Goal: Find specific page/section: Find specific page/section

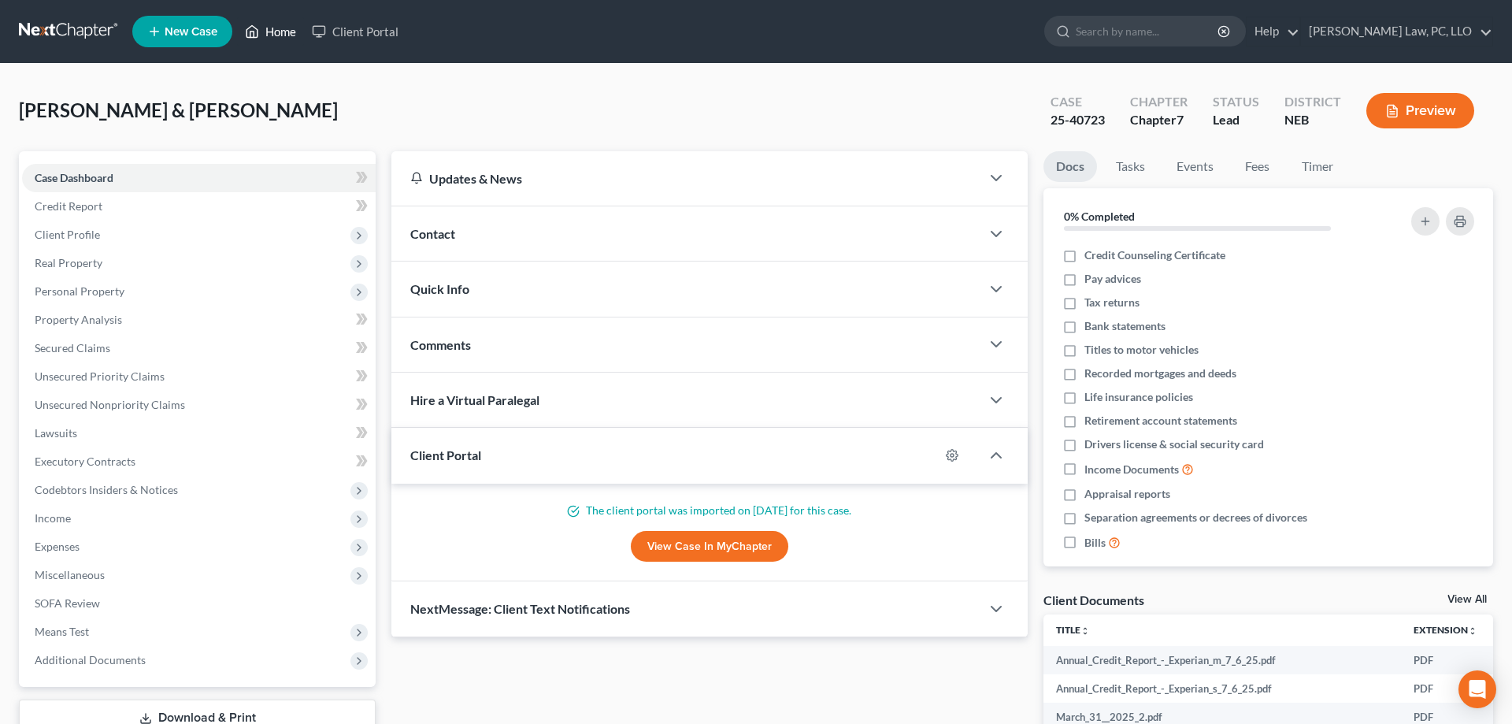
click at [275, 25] on link "Home" at bounding box center [270, 31] width 67 height 28
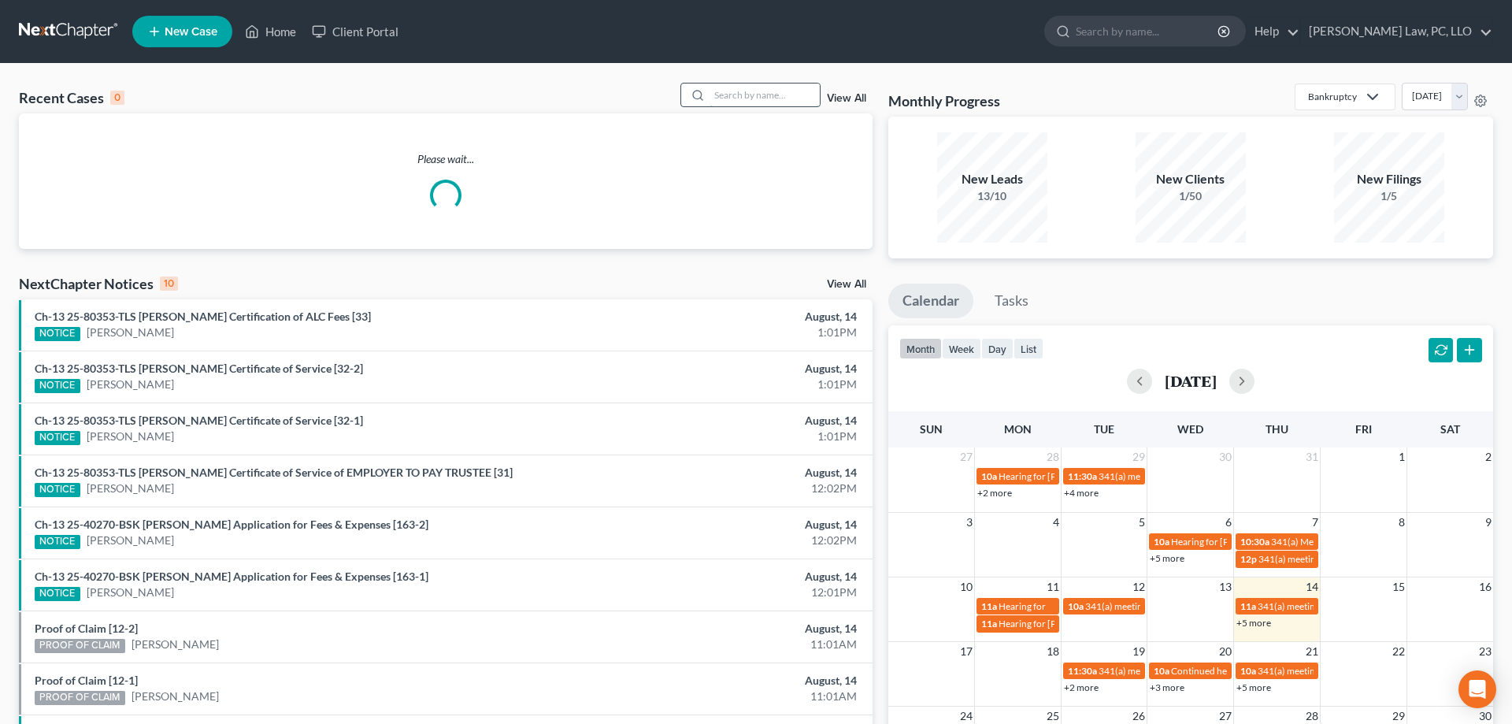
click at [780, 94] on input "search" at bounding box center [765, 94] width 110 height 23
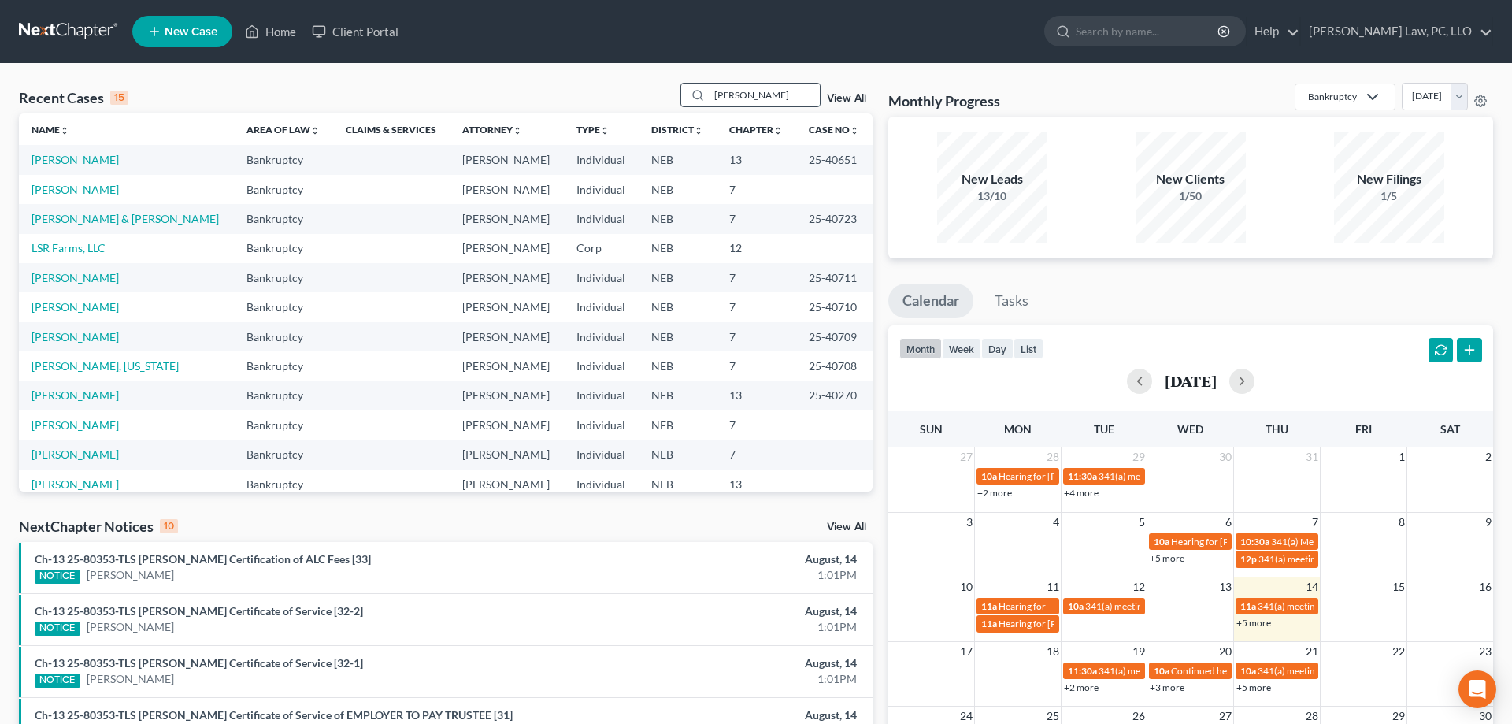
type input "[PERSON_NAME]"
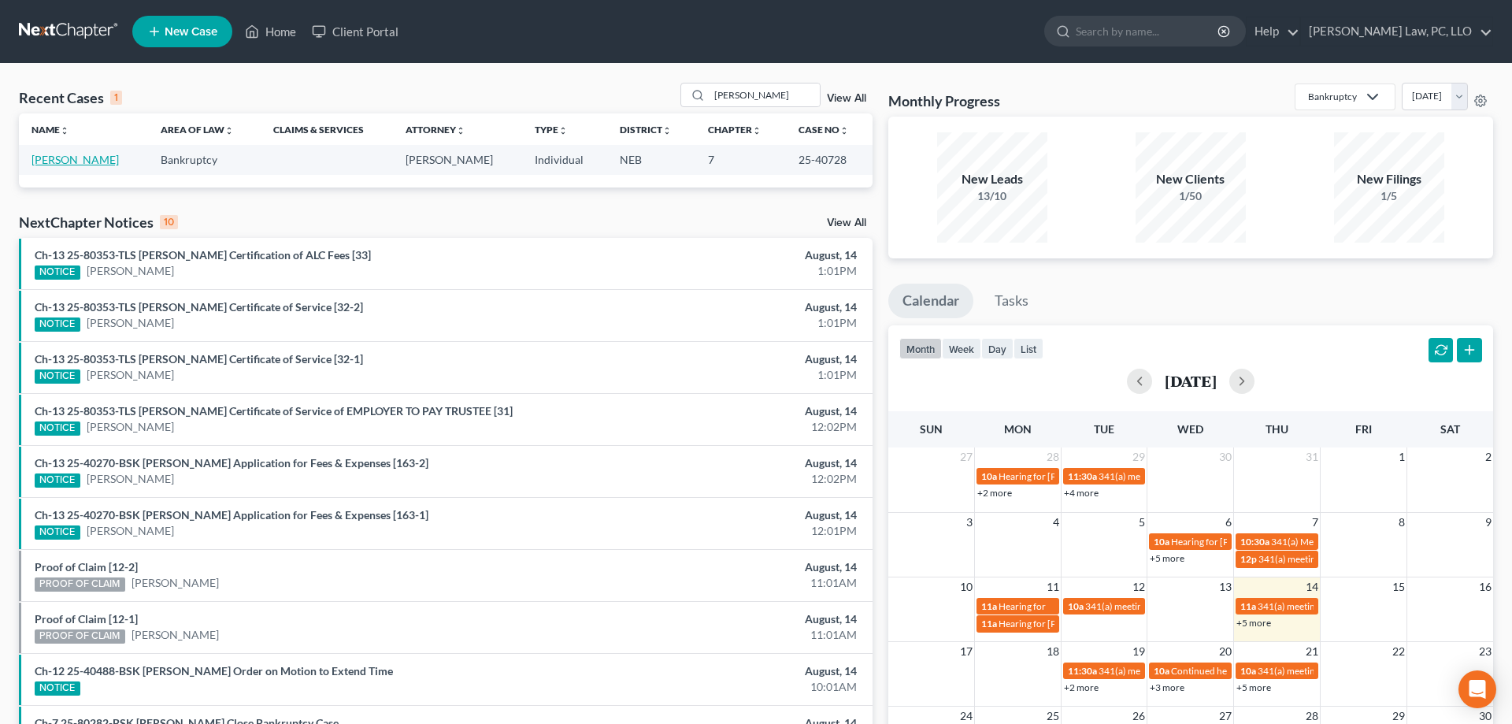
click at [81, 158] on link "[PERSON_NAME]" at bounding box center [75, 159] width 87 height 13
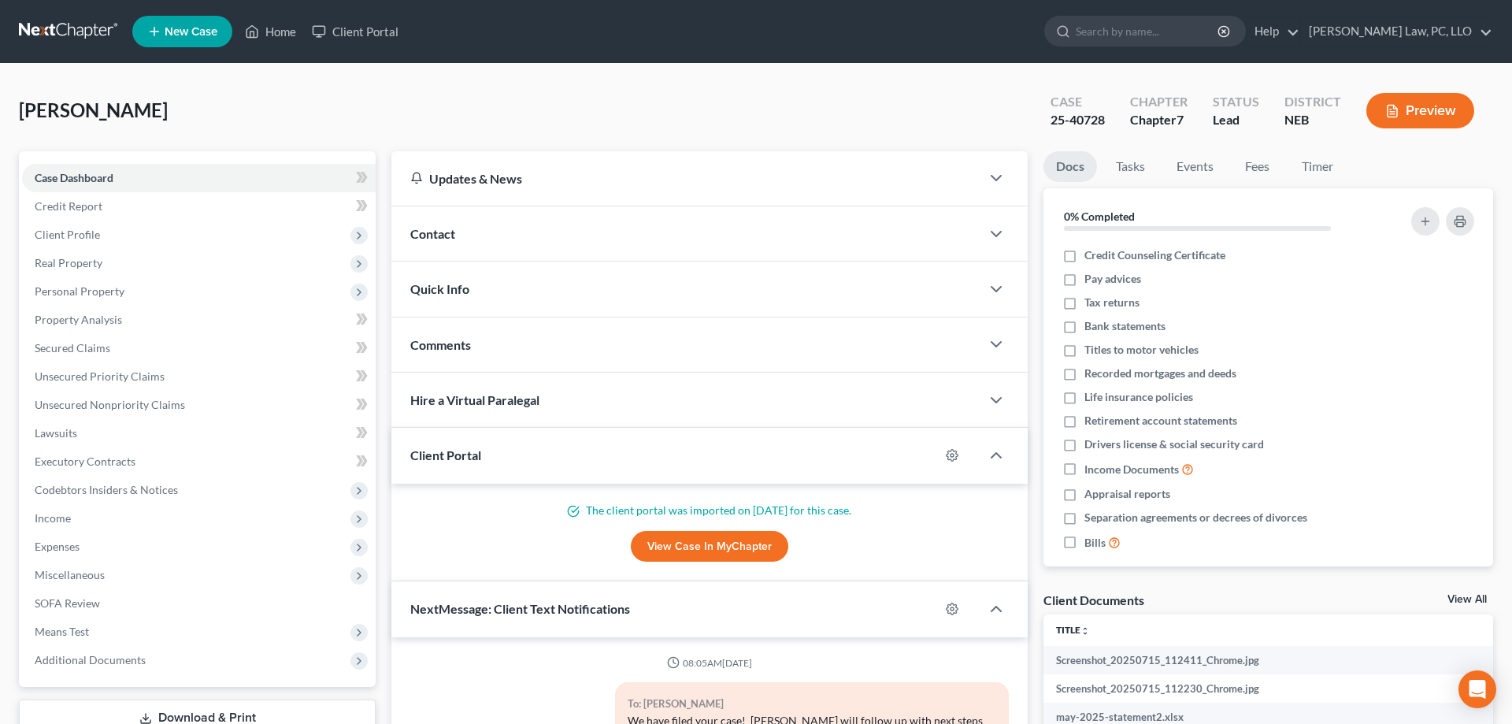
click at [247, 39] on icon at bounding box center [252, 31] width 14 height 19
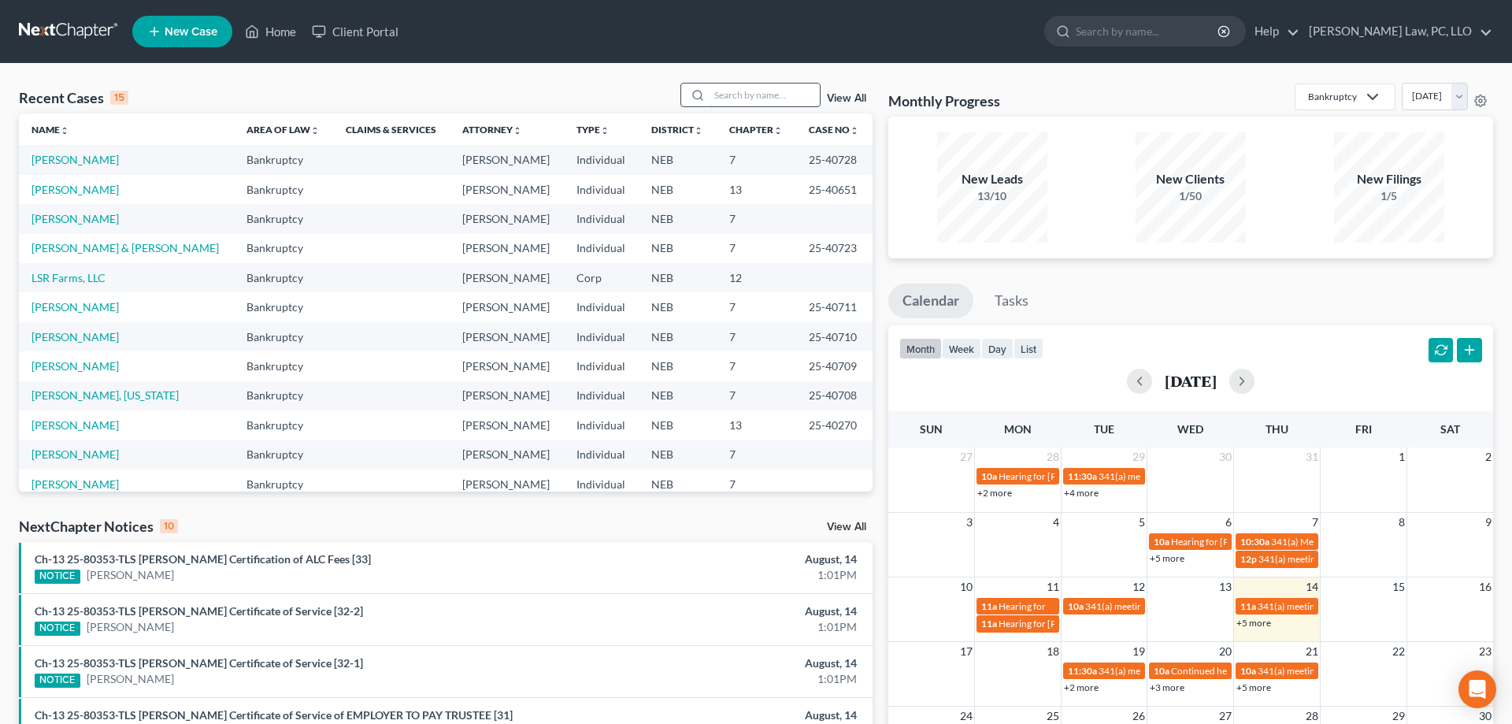
click at [729, 97] on input "search" at bounding box center [765, 94] width 110 height 23
type input "[PERSON_NAME]"
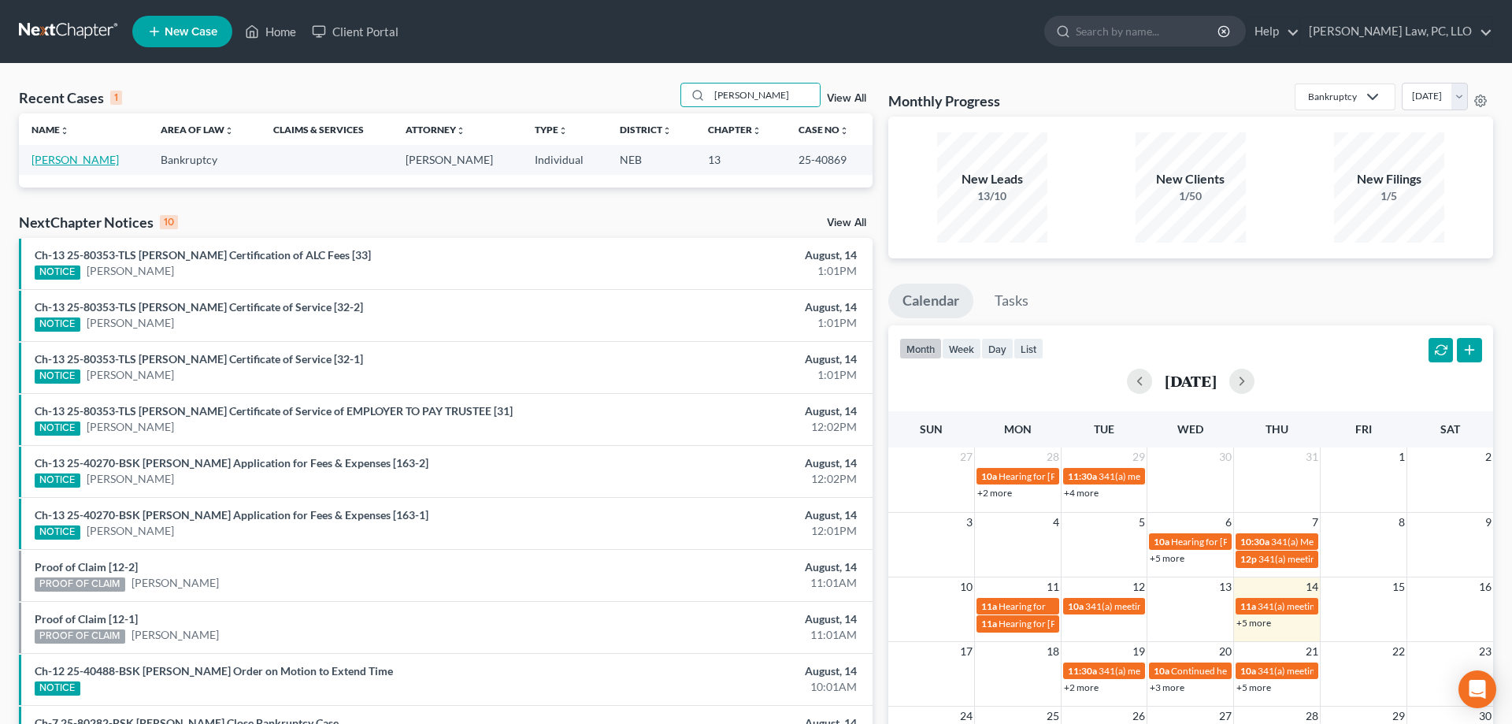
click at [66, 163] on link "[PERSON_NAME]" at bounding box center [75, 159] width 87 height 13
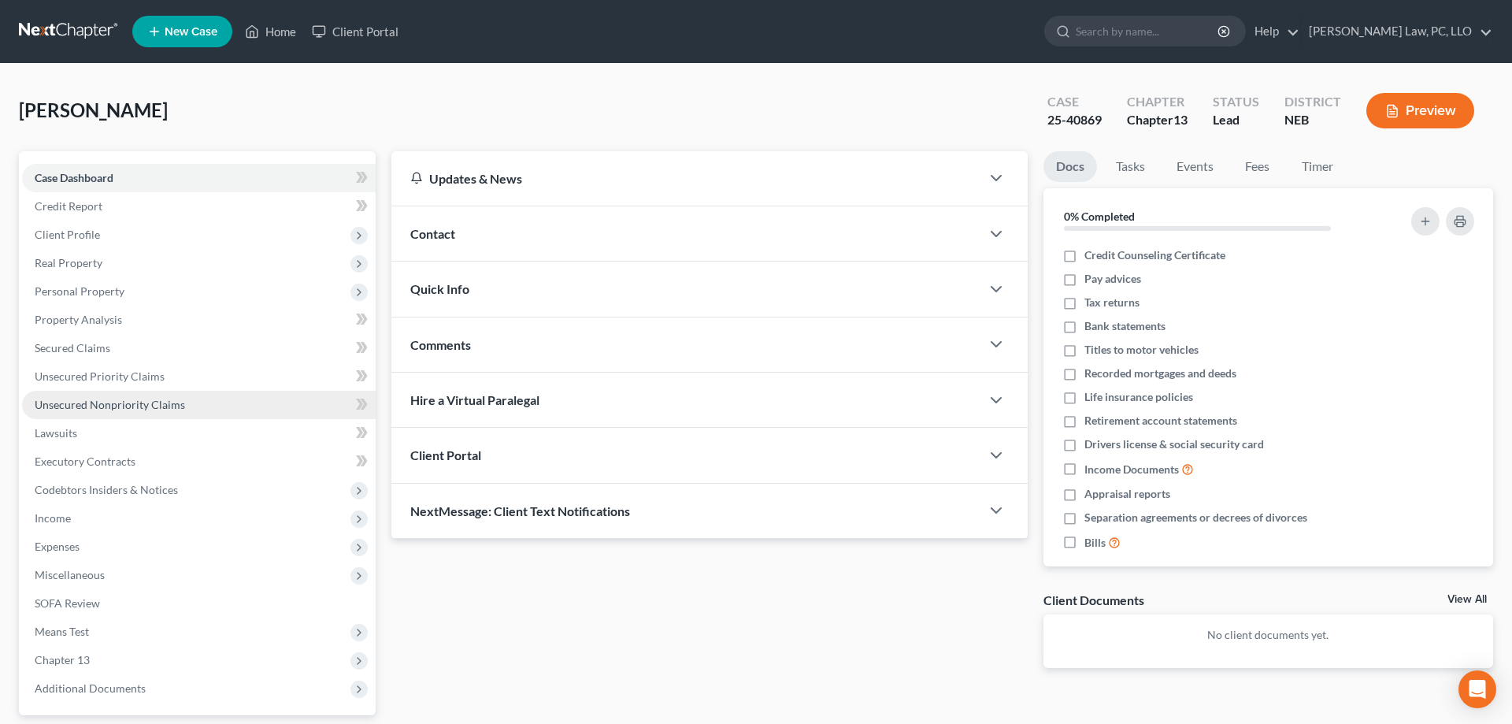
click at [133, 405] on span "Unsecured Nonpriority Claims" at bounding box center [110, 404] width 150 height 13
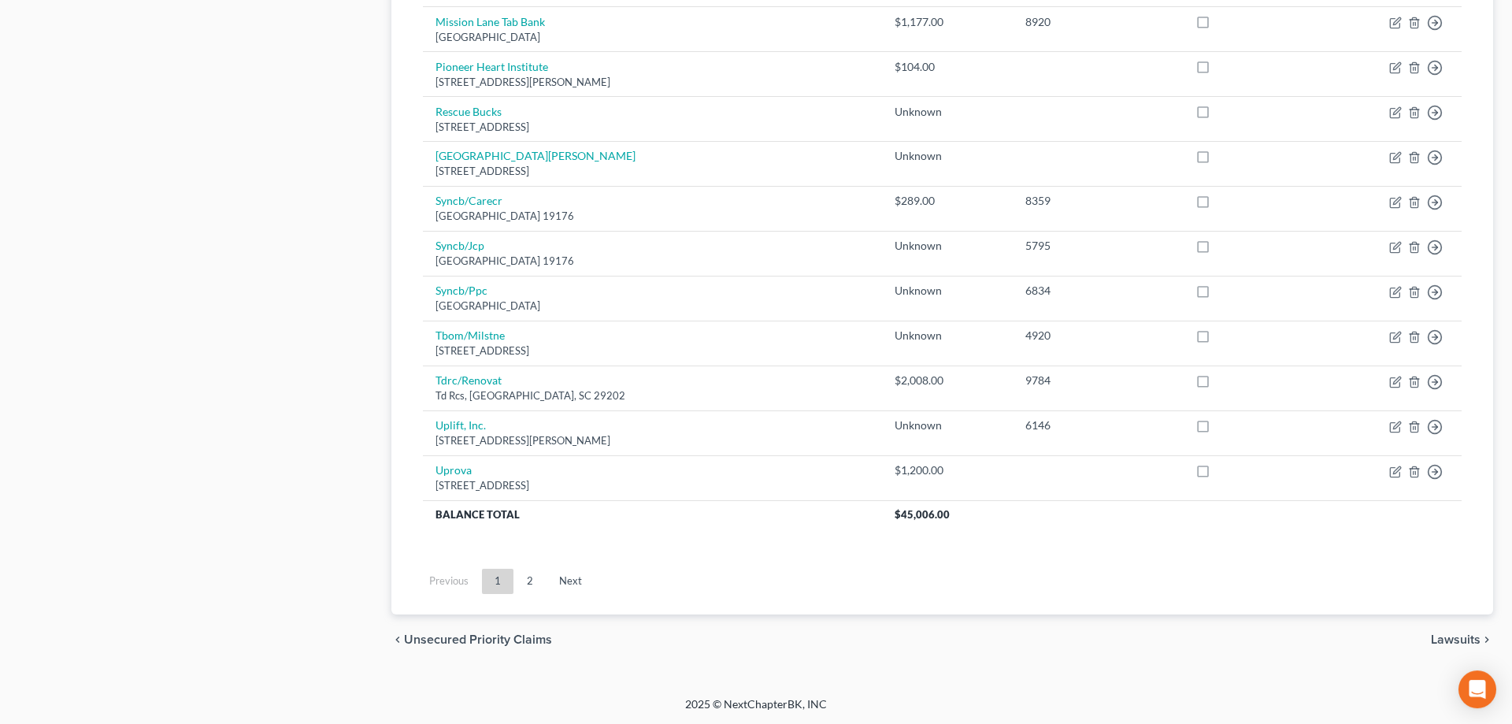
scroll to position [1100, 0]
click at [536, 579] on link "2" at bounding box center [530, 580] width 32 height 25
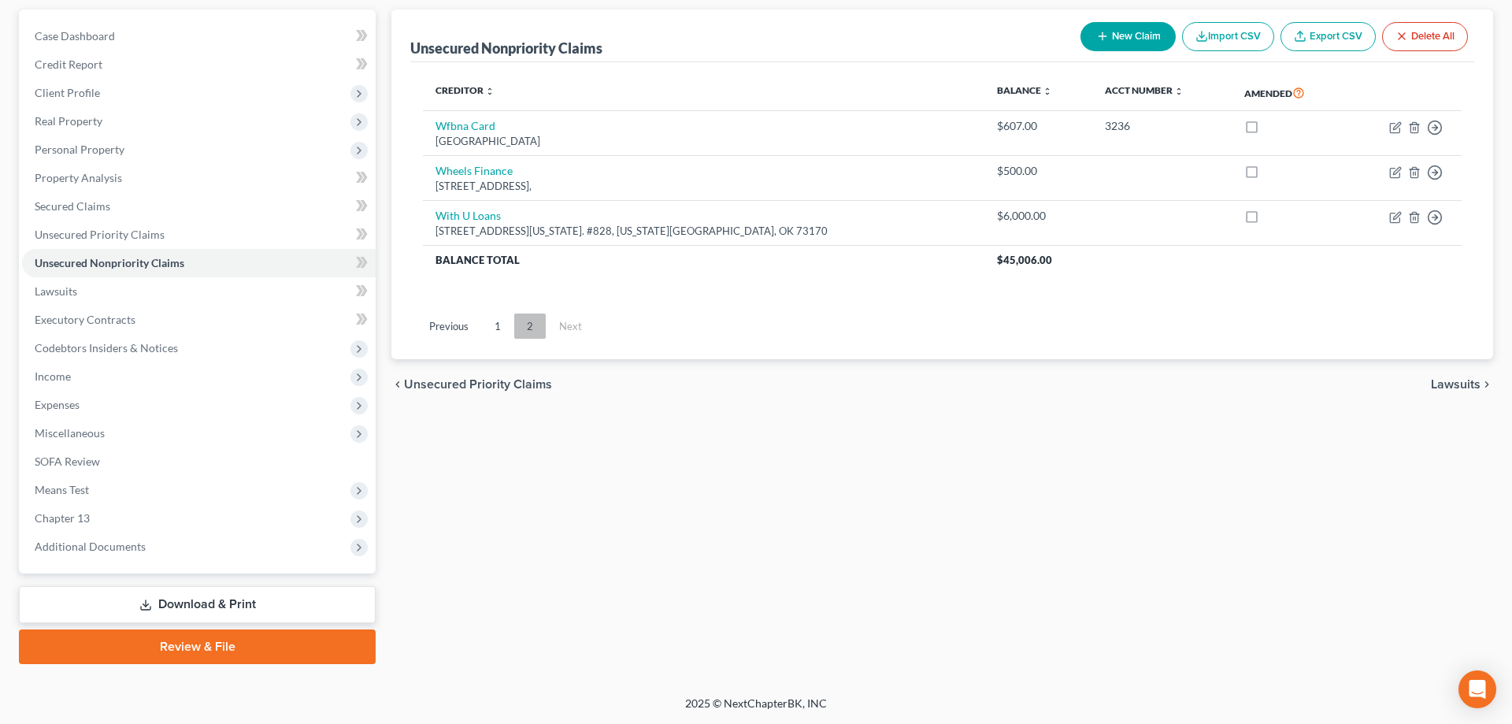
scroll to position [140, 0]
